Goal: Book appointment/travel/reservation

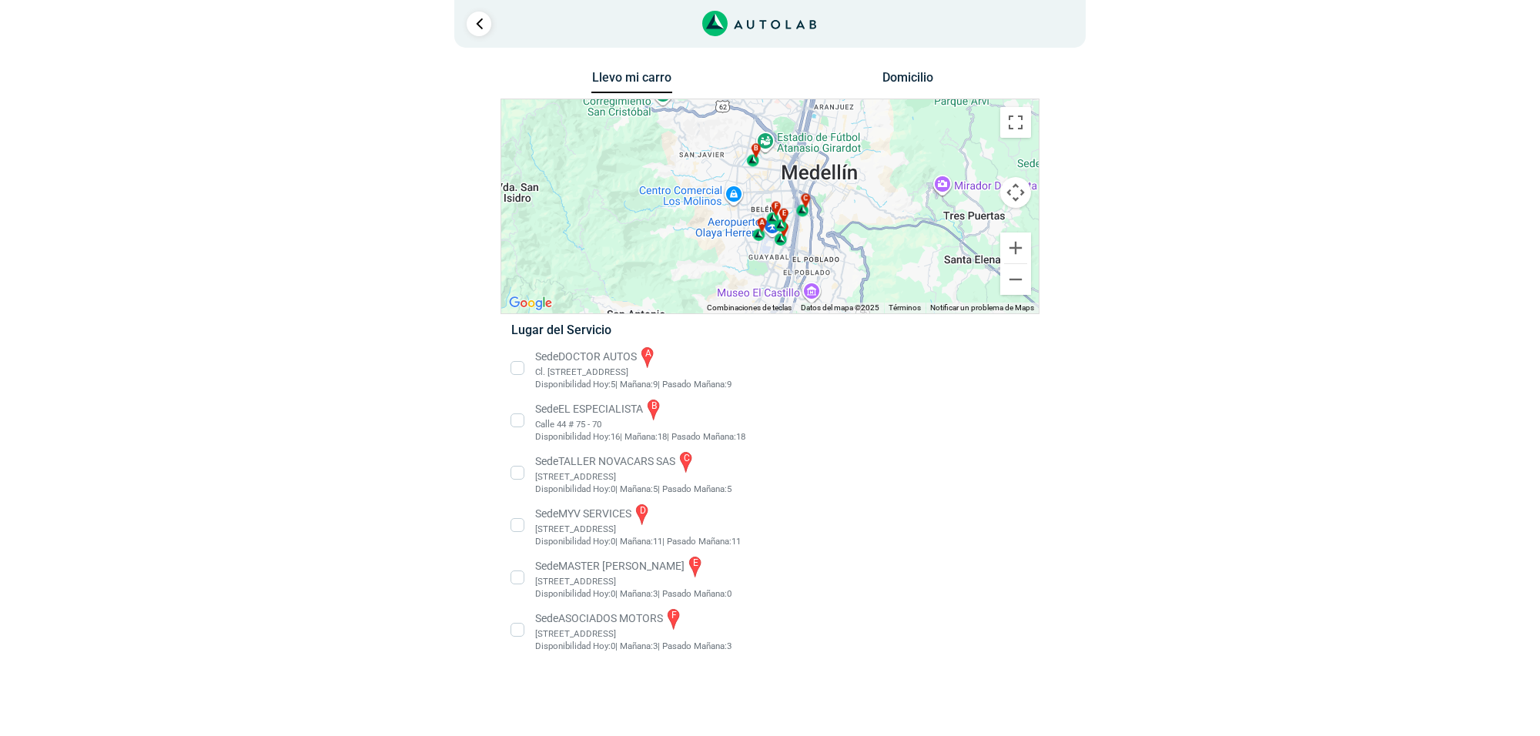
click at [620, 567] on li "Sede MASTER MOTRIZ e [STREET_ADDRESS]" at bounding box center [770, 577] width 540 height 46
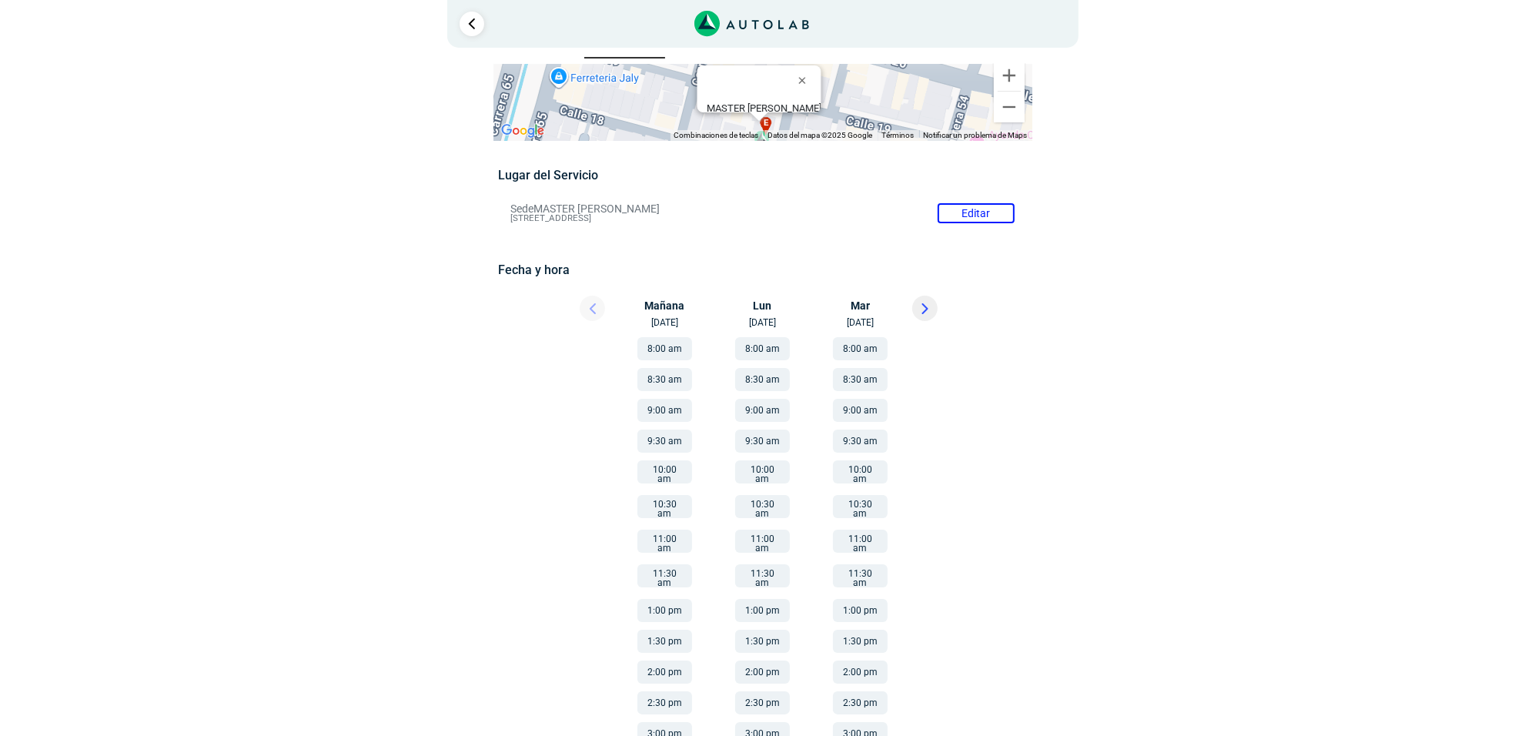
scroll to position [49, 0]
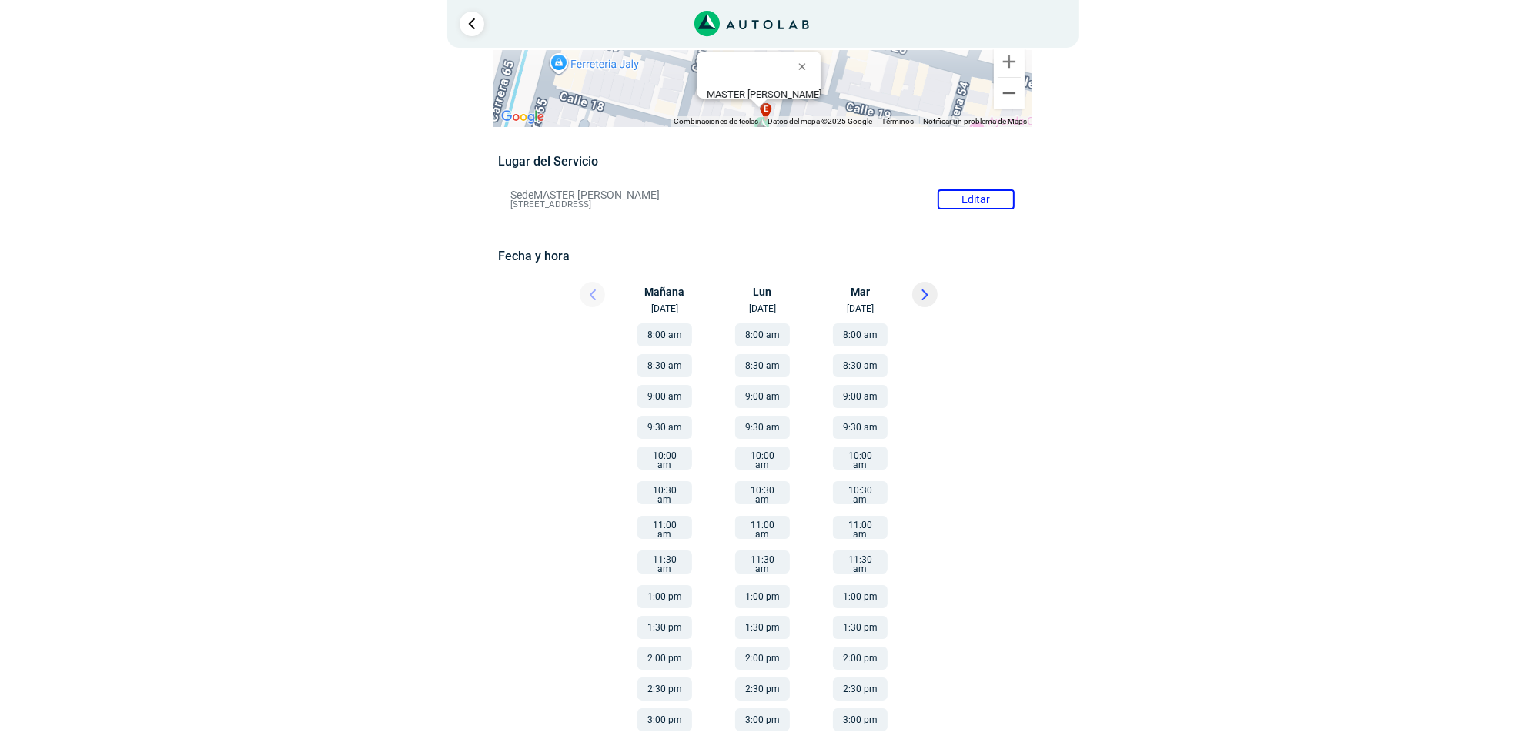
click at [674, 335] on button "8:00 am" at bounding box center [664, 334] width 55 height 23
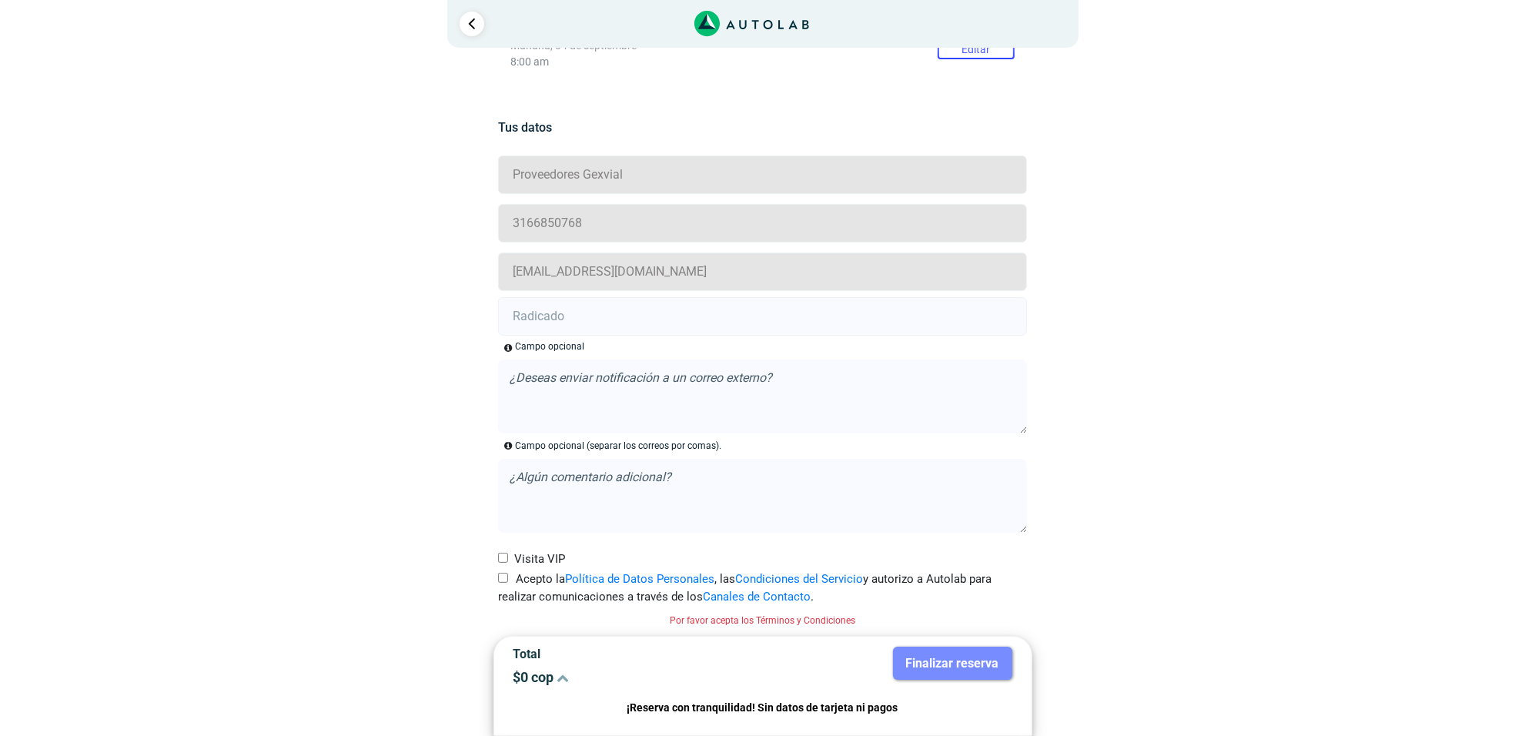
click at [517, 579] on label "Acepto la Política de Datos Personales , las Condiciones del Servicio y autoriz…" at bounding box center [762, 587] width 529 height 35
click at [508, 579] on input "Acepto la Política de Datos Personales , las Condiciones del Servicio y autoriz…" at bounding box center [503, 578] width 10 height 10
checkbox input "true"
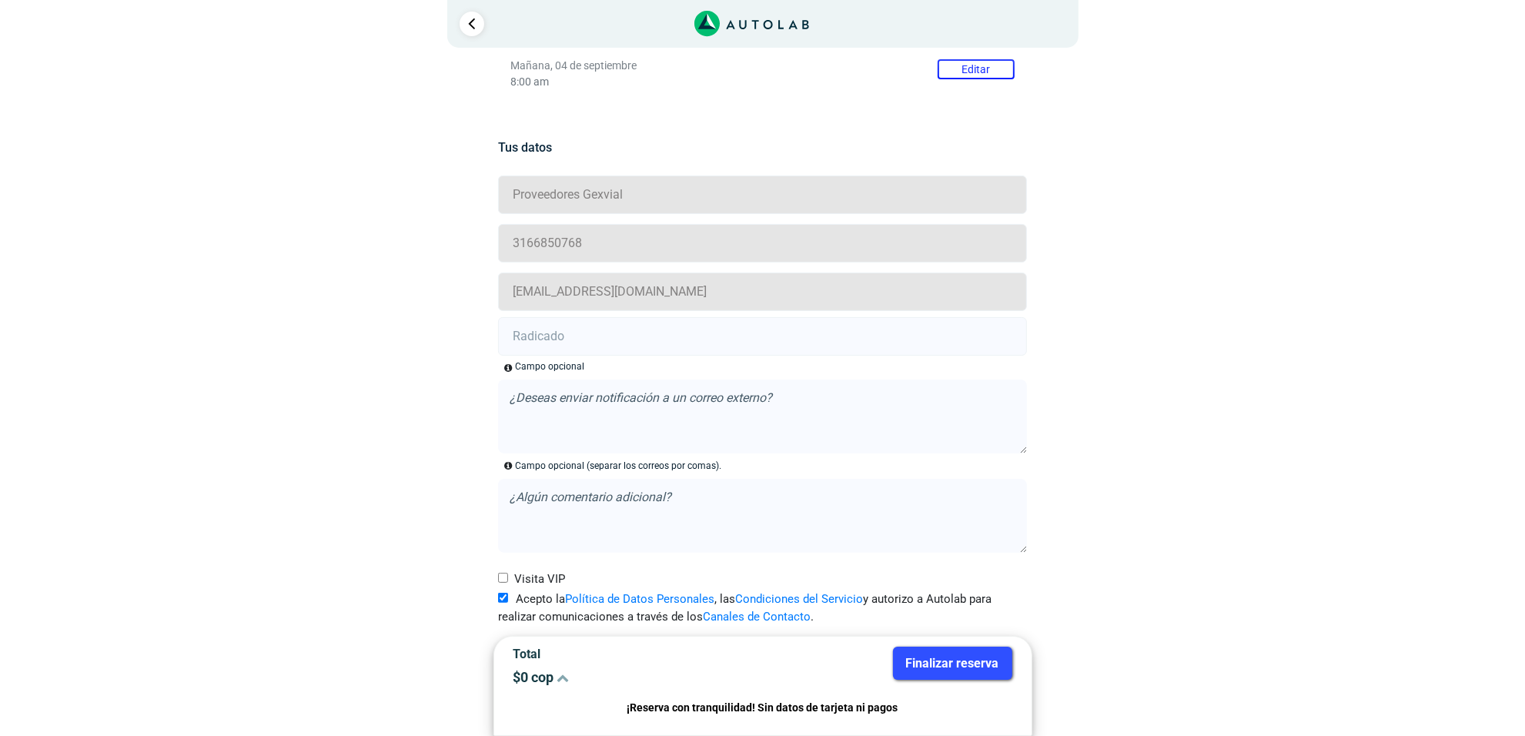
scroll to position [271, 0]
click at [545, 336] on input "text" at bounding box center [762, 336] width 529 height 38
click at [558, 333] on input "text" at bounding box center [762, 336] width 529 height 38
paste input "20918294"
type input "20918294"
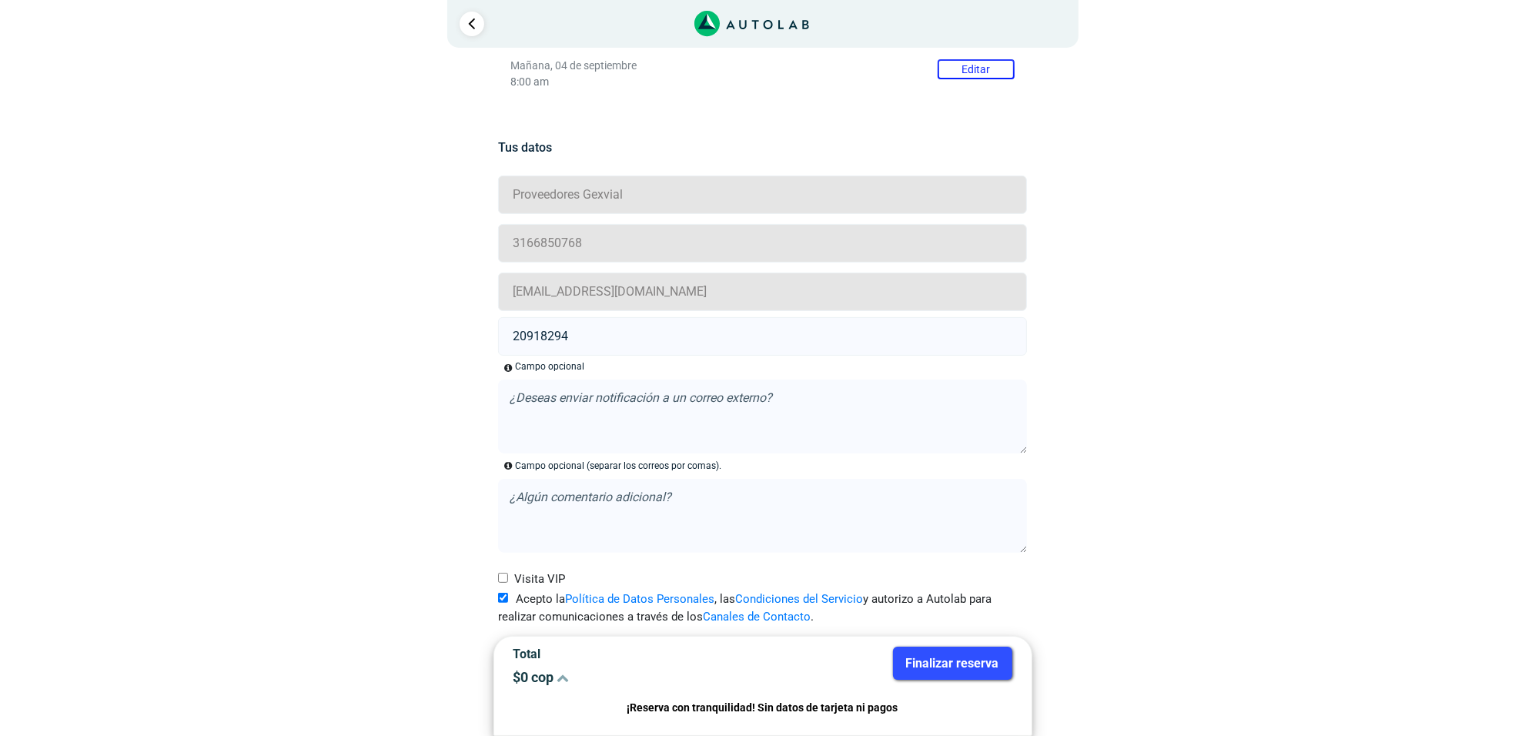
drag, startPoint x: 982, startPoint y: 663, endPoint x: 935, endPoint y: 634, distance: 54.7
click at [980, 663] on button "Finalizar reserva" at bounding box center [952, 663] width 119 height 33
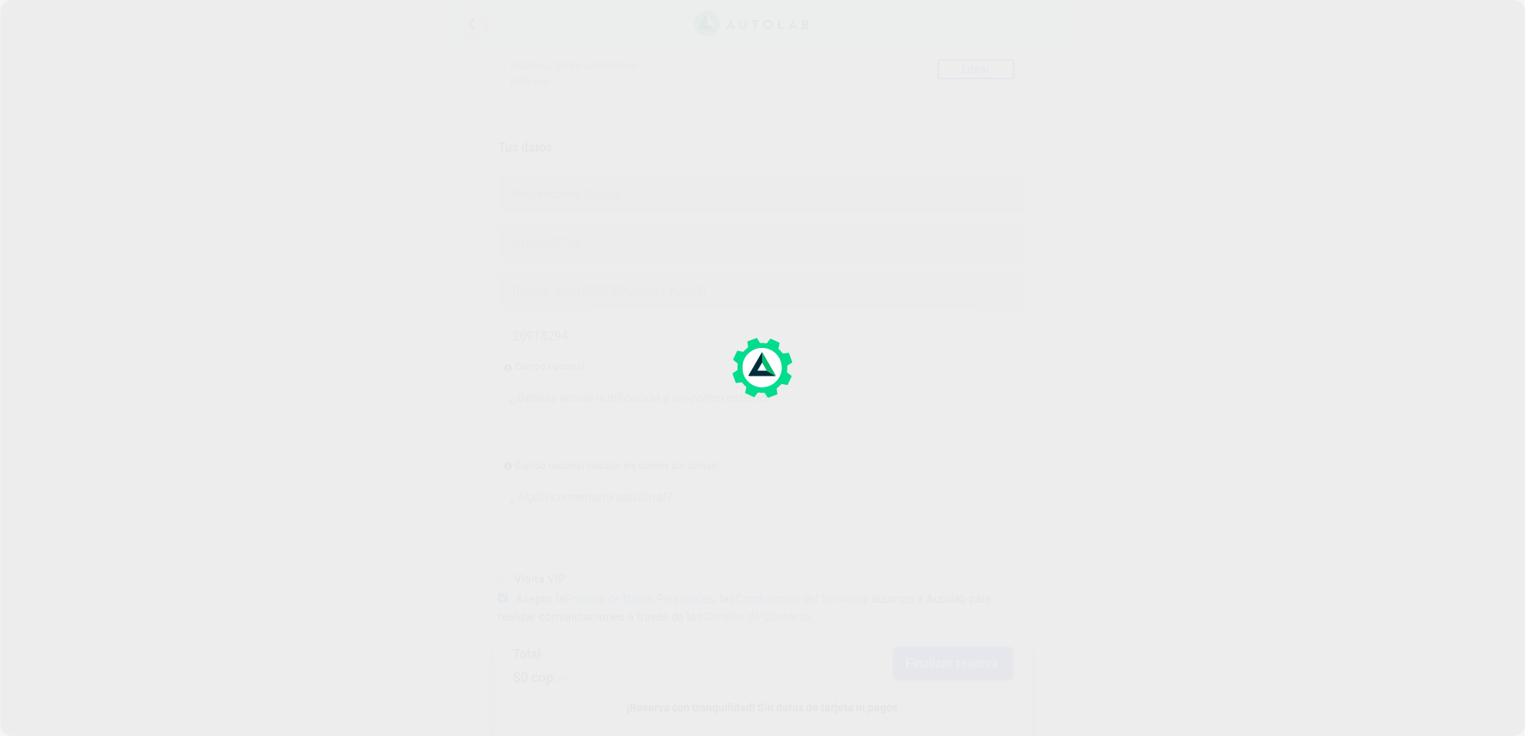
scroll to position [0, 0]
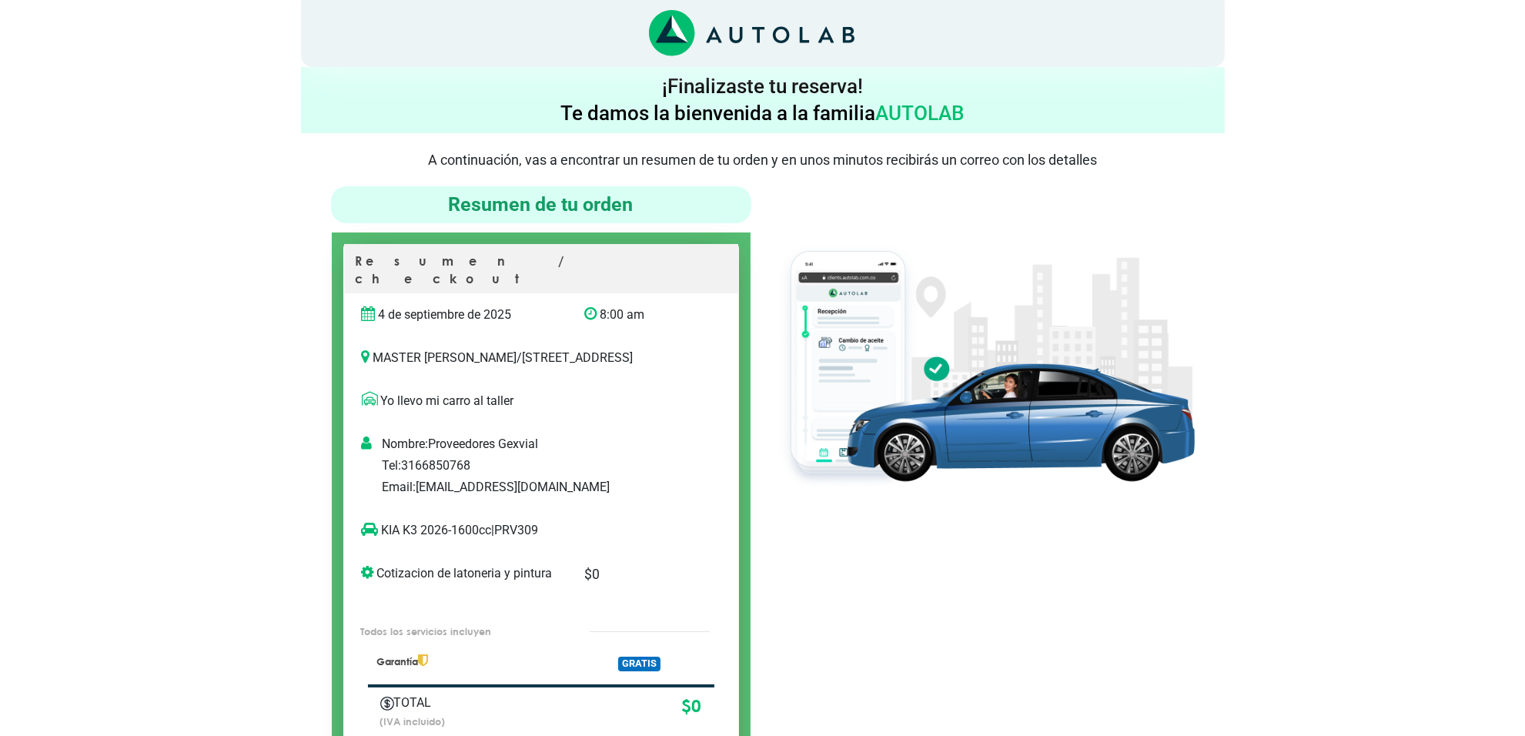
click at [531, 530] on p "KIA K3 2026-1600cc | PRV309" at bounding box center [525, 530] width 327 height 18
click at [532, 530] on p "KIA K3 2026-1600cc | PRV309" at bounding box center [525, 530] width 327 height 18
copy p "KIA K3"
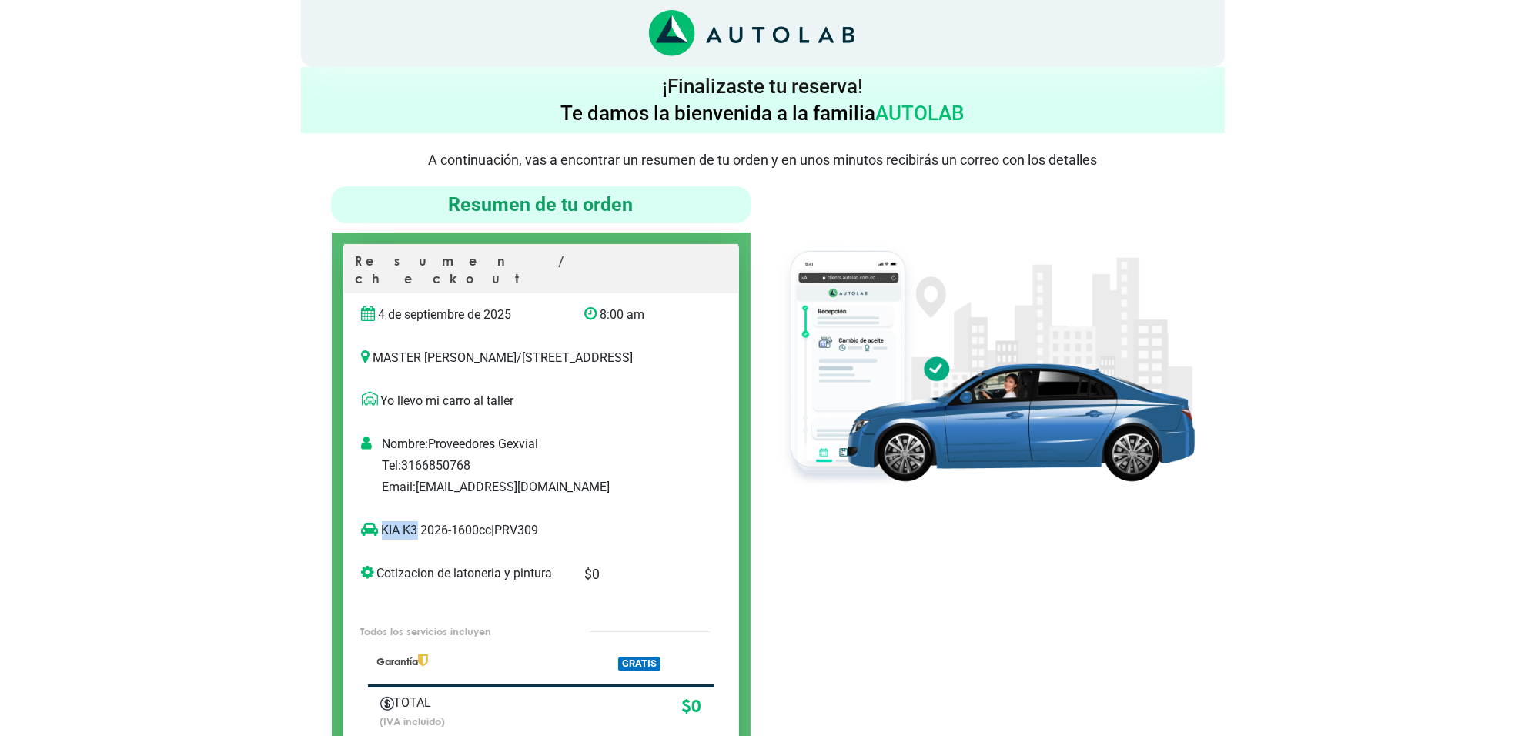
drag, startPoint x: 417, startPoint y: 530, endPoint x: 370, endPoint y: 530, distance: 47.7
click at [381, 532] on p "KIA K3 2026-1600cc | PRV309" at bounding box center [525, 530] width 327 height 18
click at [940, 425] on img at bounding box center [984, 365] width 420 height 250
click at [914, 544] on div at bounding box center [984, 492] width 443 height 612
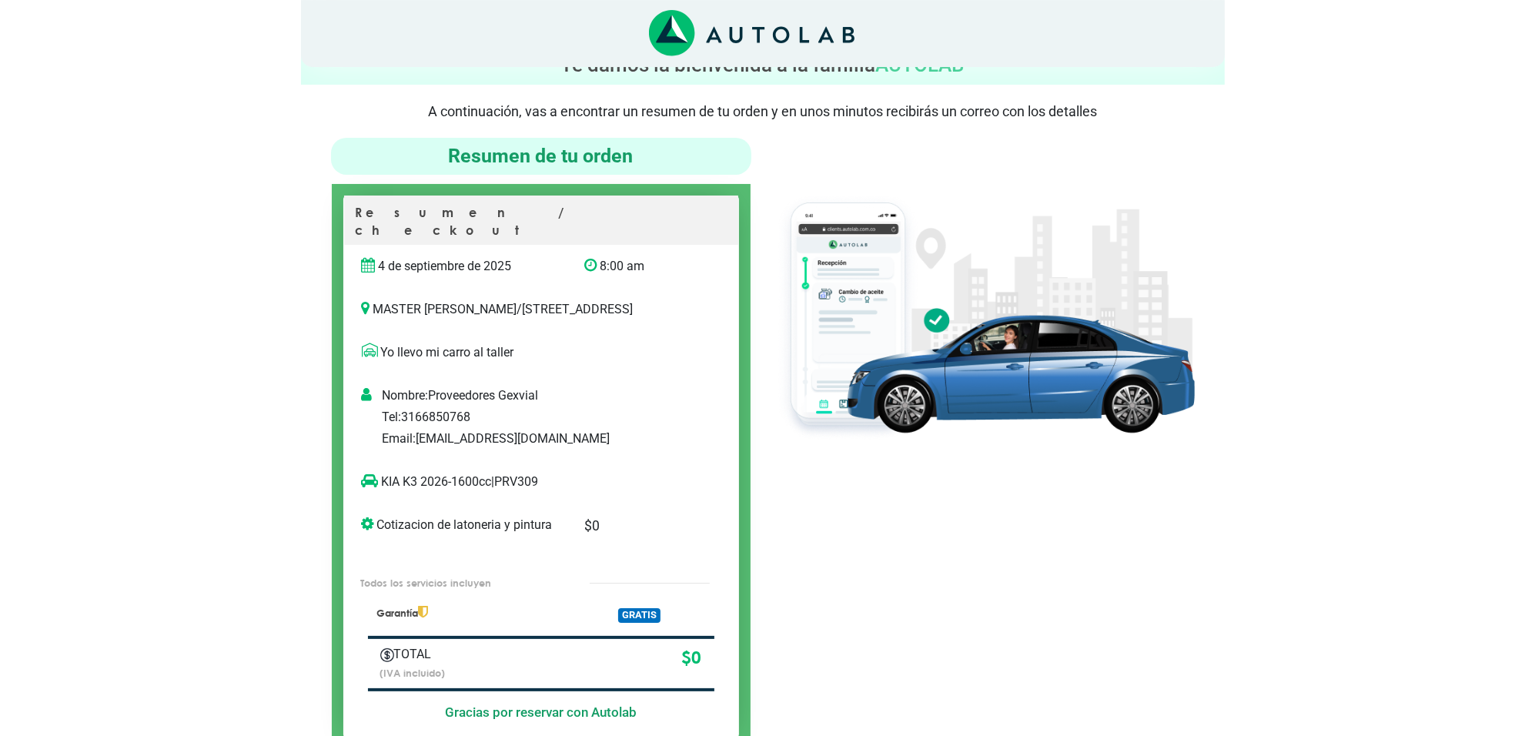
scroll to position [96, 0]
